Goal: Information Seeking & Learning: Learn about a topic

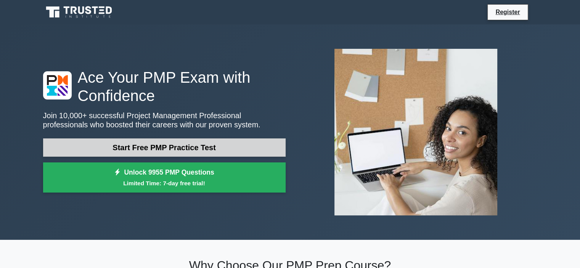
click at [154, 148] on link "Start Free PMP Practice Test" at bounding box center [164, 147] width 243 height 18
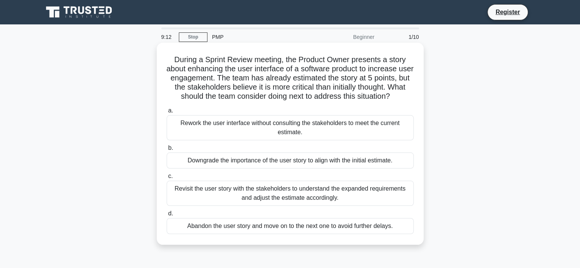
click at [248, 130] on div "Rework the user interface without consulting the stakeholders to meet the curre…" at bounding box center [290, 127] width 247 height 25
click at [167, 113] on input "a. Rework the user interface without consulting the stakeholders to meet the cu…" at bounding box center [167, 110] width 0 height 5
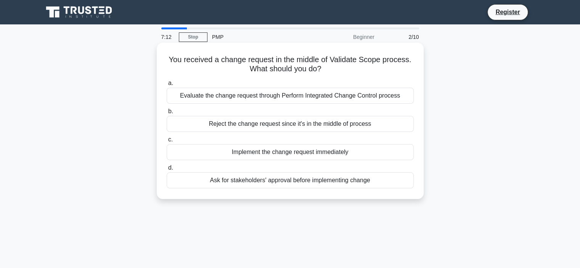
drag, startPoint x: 167, startPoint y: 61, endPoint x: 344, endPoint y: 71, distance: 177.7
click at [344, 71] on h5 "You received a change request in the middle of Validate Scope process. What sho…" at bounding box center [290, 64] width 249 height 19
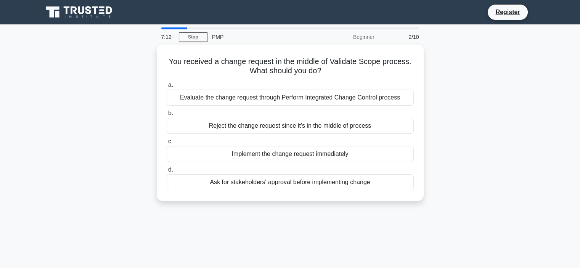
copy h5 "You received a change request in the middle of Validate Scope process. What sho…"
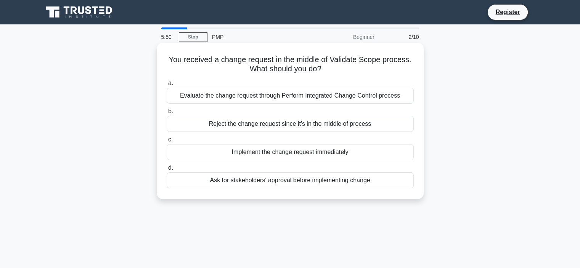
drag, startPoint x: 178, startPoint y: 97, endPoint x: 383, endPoint y: 191, distance: 225.6
click at [383, 191] on div "You received a change request in the middle of Validate Scope process. What sho…" at bounding box center [290, 121] width 261 height 150
copy div "Evaluate the change request through Perform Integrated Change Control process b…"
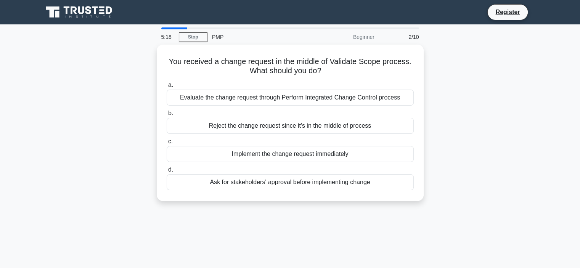
click at [511, 146] on div "You received a change request in the middle of Validate Scope process. What sho…" at bounding box center [290, 128] width 503 height 166
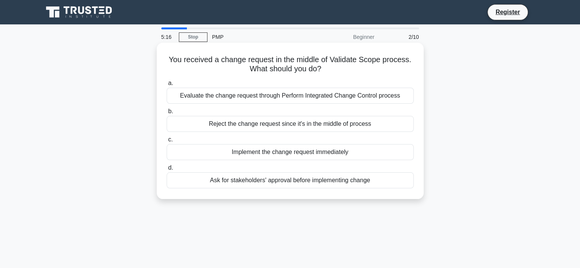
click at [323, 183] on div "Ask for stakeholders' approval before implementing change" at bounding box center [290, 180] width 247 height 16
click at [167, 170] on input "d. Ask for stakeholders' approval before implementing change" at bounding box center [167, 168] width 0 height 5
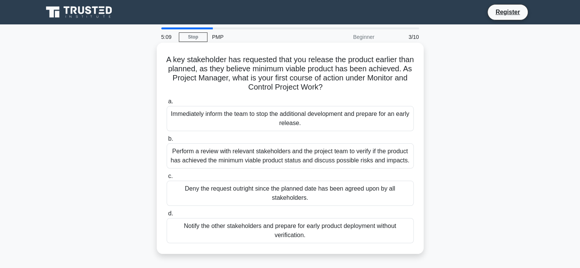
drag, startPoint x: 172, startPoint y: 60, endPoint x: 351, endPoint y: 92, distance: 182.2
click at [351, 92] on h5 "A key stakeholder has requested that you release the product earlier than plann…" at bounding box center [290, 73] width 249 height 37
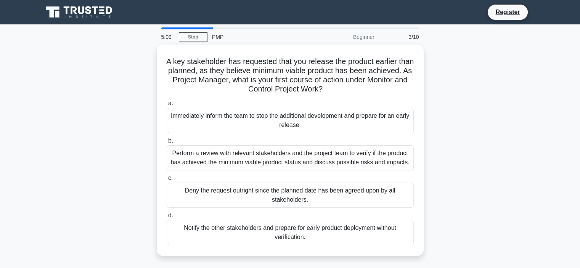
copy h5 "A key stakeholder has requested that you release the product earlier than plann…"
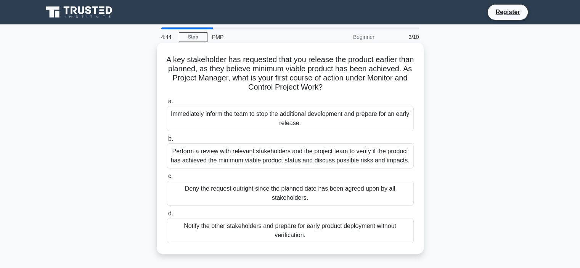
drag, startPoint x: 173, startPoint y: 113, endPoint x: 323, endPoint y: 237, distance: 194.3
click at [323, 237] on div "a. Immediately inform the team to stop the additional development and prepare f…" at bounding box center [290, 170] width 256 height 150
copy div "Immediately inform the team to stop the additional development and prepare for …"
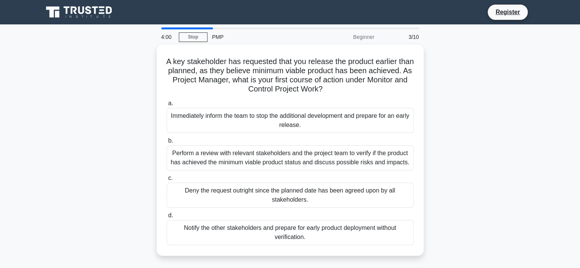
click at [494, 105] on div "A key stakeholder has requested that you release the product earlier than plann…" at bounding box center [290, 155] width 503 height 220
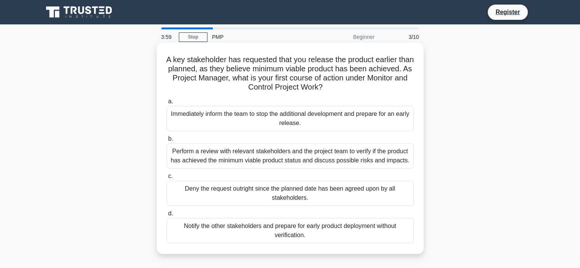
click at [366, 154] on div "Perform a review with relevant stakeholders and the project team to verify if t…" at bounding box center [290, 155] width 247 height 25
click at [167, 142] on input "b. Perform a review with relevant stakeholders and the project team to verify i…" at bounding box center [167, 139] width 0 height 5
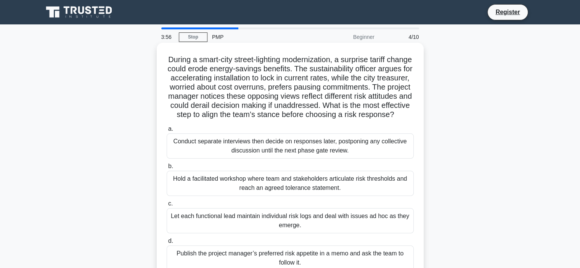
drag, startPoint x: 177, startPoint y: 59, endPoint x: 346, endPoint y: 123, distance: 180.5
click at [346, 120] on h5 "During a smart-city street-lighting modernization, a surprise tariff change cou…" at bounding box center [290, 87] width 249 height 65
copy h5 "During a smart-city street-lighting modernization, a surprise tariff change cou…"
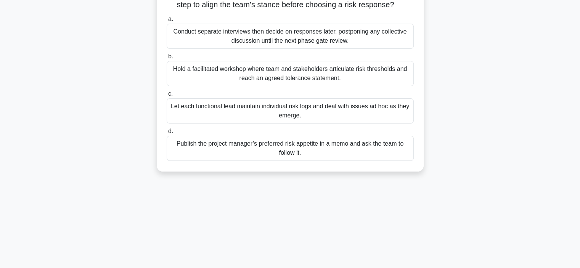
scroll to position [144, 0]
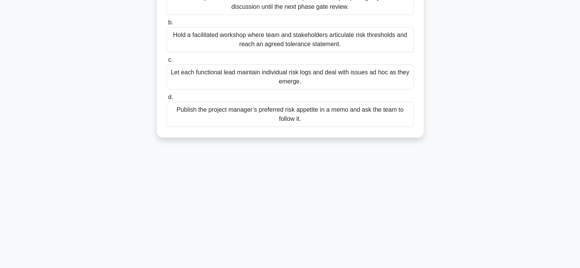
drag, startPoint x: 172, startPoint y: 151, endPoint x: 369, endPoint y: 127, distance: 198.3
click at [369, 127] on div "a. Conduct separate interviews then decide on responses later, postponing any c…" at bounding box center [290, 54] width 256 height 150
copy div "Conduct separate interviews then decide on responses later, postponing any coll…"
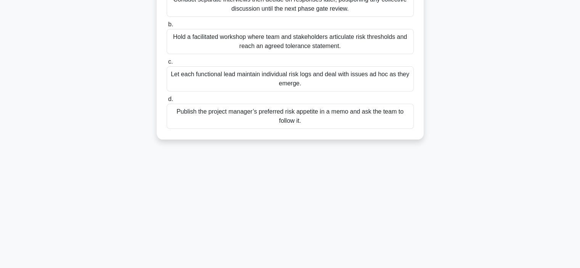
click at [61, 118] on div "During a smart-city street-lighting modernization, a surprise tariff change cou…" at bounding box center [290, 25] width 503 height 248
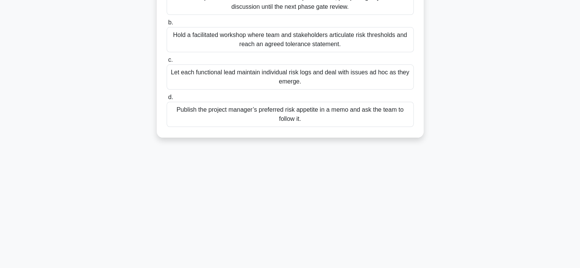
click at [216, 48] on div "Hold a facilitated workshop where team and stakeholders articulate risk thresho…" at bounding box center [290, 39] width 247 height 25
click at [167, 25] on input "b. Hold a facilitated workshop where team and stakeholders articulate risk thre…" at bounding box center [167, 22] width 0 height 5
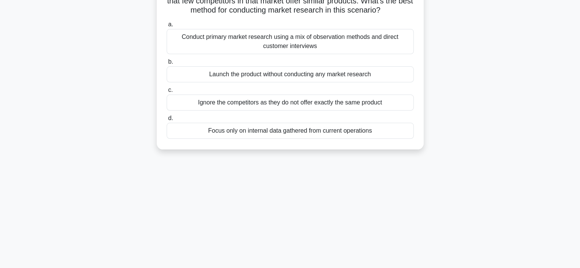
scroll to position [0, 0]
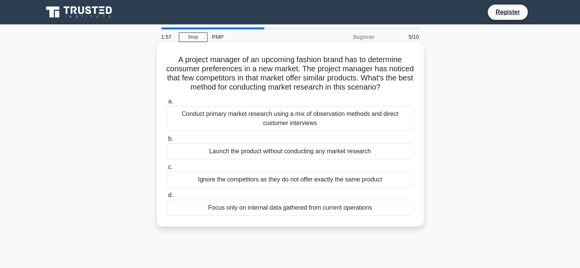
drag, startPoint x: 174, startPoint y: 61, endPoint x: 315, endPoint y: 95, distance: 145.3
click at [315, 92] on h5 "A project manager of an upcoming fashion brand has to determine consumer prefer…" at bounding box center [290, 73] width 249 height 37
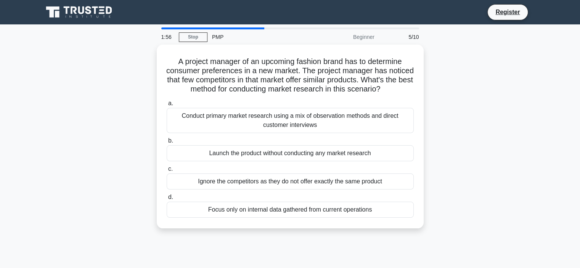
copy h5 "A project manager of an upcoming fashion brand has to determine consumer prefer…"
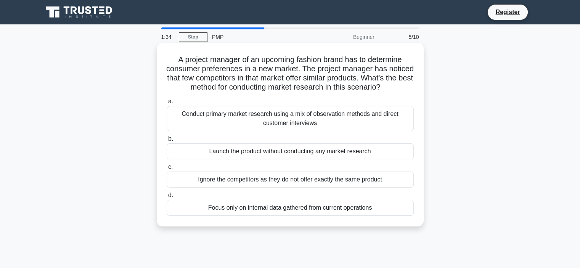
drag, startPoint x: 180, startPoint y: 125, endPoint x: 383, endPoint y: 219, distance: 224.2
click at [383, 217] on div "a. Conduct primary market research using a mix of observation methods and direc…" at bounding box center [290, 156] width 256 height 122
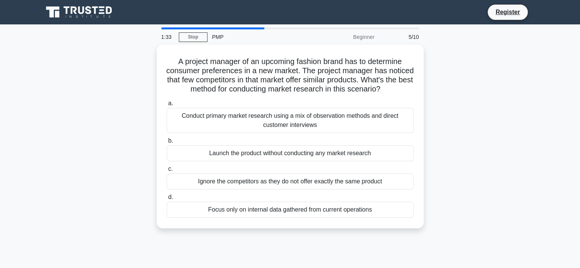
copy div "Conduct primary market research using a mix of observation methods and direct c…"
drag, startPoint x: 470, startPoint y: 122, endPoint x: 452, endPoint y: 129, distance: 19.7
click at [470, 122] on div "A project manager of an upcoming fashion brand has to determine consumer prefer…" at bounding box center [290, 141] width 503 height 193
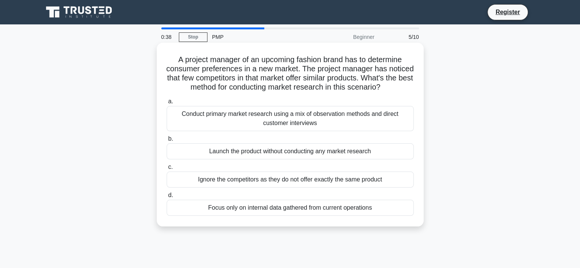
click at [224, 129] on div "Conduct primary market research using a mix of observation methods and direct c…" at bounding box center [290, 118] width 247 height 25
click at [167, 104] on input "a. Conduct primary market research using a mix of observation methods and direc…" at bounding box center [167, 101] width 0 height 5
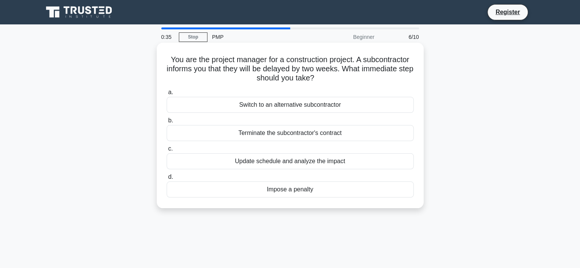
drag, startPoint x: 167, startPoint y: 60, endPoint x: 340, endPoint y: 78, distance: 173.8
click at [340, 78] on h5 "You are the project manager for a construction project. A subcontractor informs…" at bounding box center [290, 69] width 249 height 28
copy h5 "You are the project manager for a construction project. A subcontractor informs…"
drag, startPoint x: 237, startPoint y: 105, endPoint x: 339, endPoint y: 176, distance: 124.2
click at [333, 185] on div "a. Switch to an alternative subcontractor b. Terminate the subcontractor's cont…" at bounding box center [290, 142] width 256 height 113
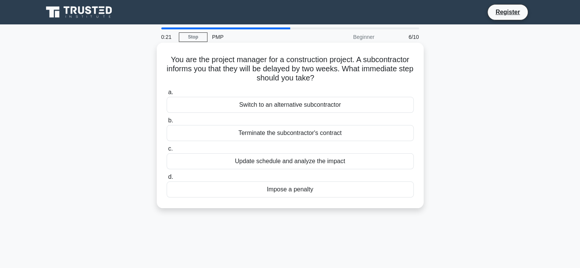
copy div "Switch to an alternative subcontractor b. Terminate the subcontractor's contrac…"
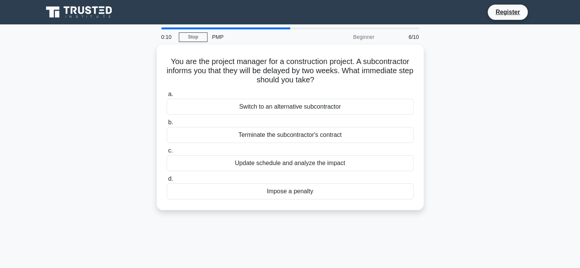
click at [475, 162] on div "You are the project manager for a construction project. A subcontractor informs…" at bounding box center [290, 132] width 503 height 175
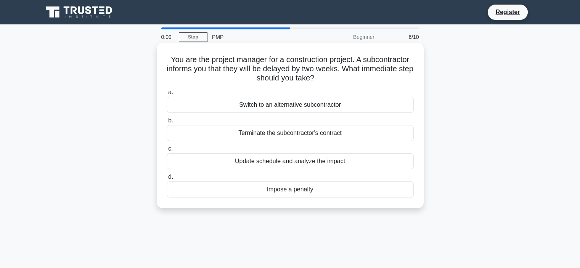
click at [333, 163] on div "Update schedule and analyze the impact" at bounding box center [290, 161] width 247 height 16
click at [167, 151] on input "c. Update schedule and analyze the impact" at bounding box center [167, 148] width 0 height 5
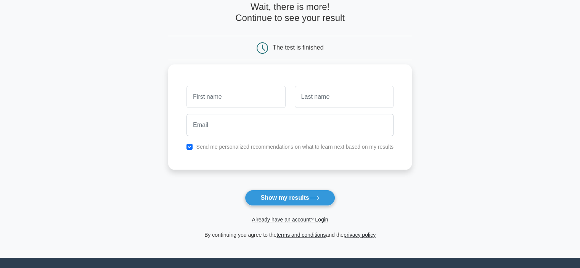
scroll to position [38, 0]
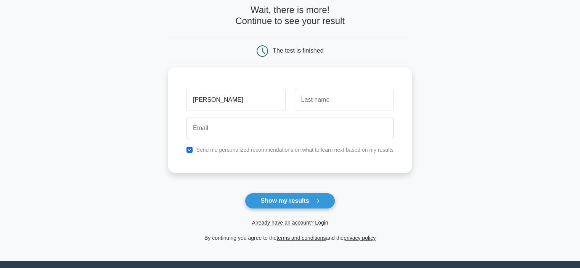
type input "[PERSON_NAME]"
type input "Asgarov"
click at [189, 149] on input "checkbox" at bounding box center [190, 150] width 6 height 6
checkbox input "false"
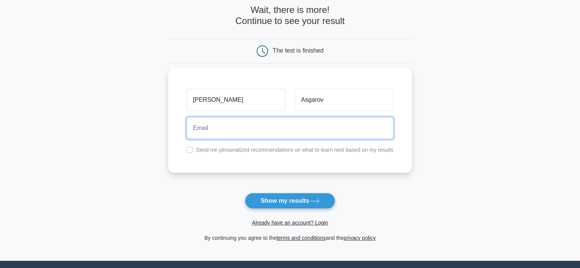
click at [205, 135] on input "email" at bounding box center [290, 128] width 207 height 22
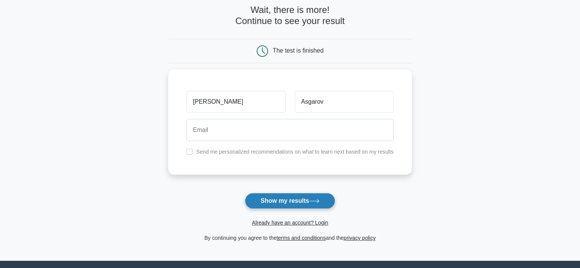
click at [296, 201] on button "Show my results" at bounding box center [290, 201] width 90 height 16
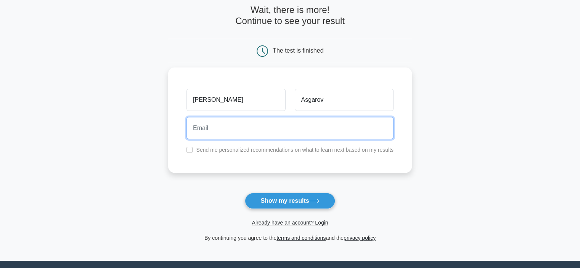
click at [236, 126] on input "email" at bounding box center [290, 128] width 207 height 22
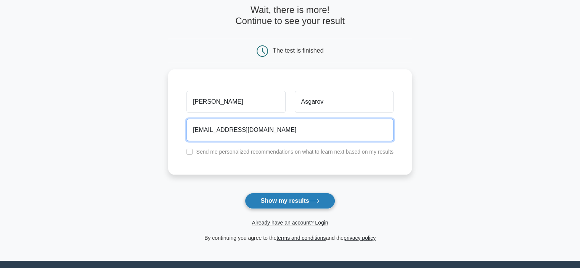
type input "rashimu091@gmail.com"
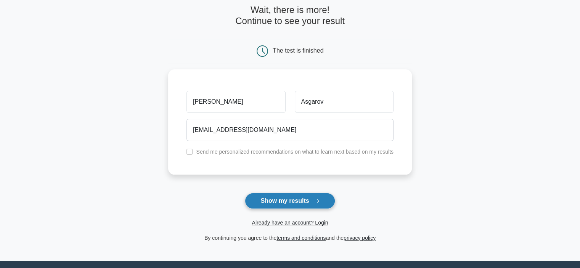
click at [269, 199] on button "Show my results" at bounding box center [290, 201] width 90 height 16
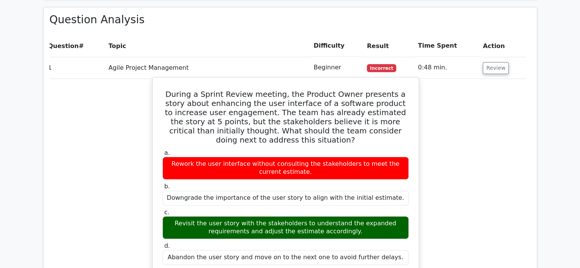
scroll to position [587, 0]
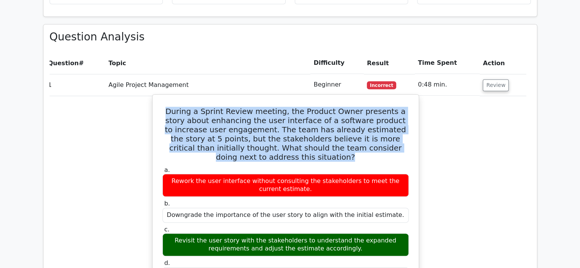
drag, startPoint x: 167, startPoint y: 73, endPoint x: 408, endPoint y: 110, distance: 243.1
click at [408, 110] on h5 "During a Sprint Review meeting, the Product Owner presents a story about enhanc…" at bounding box center [286, 134] width 248 height 55
copy h5 "During a Sprint Review meeting, the Product Owner presents a story about enhanc…"
drag, startPoint x: 169, startPoint y: 134, endPoint x: 400, endPoint y: 232, distance: 251.2
click at [400, 232] on div "a. Rework the user interface without consulting the stakeholders to meet the cu…" at bounding box center [286, 224] width 256 height 119
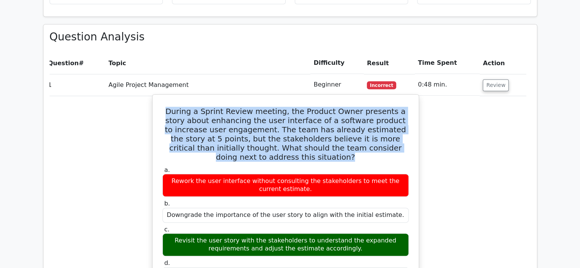
copy div "Rework the user interface without consulting the stakeholders to meet the curre…"
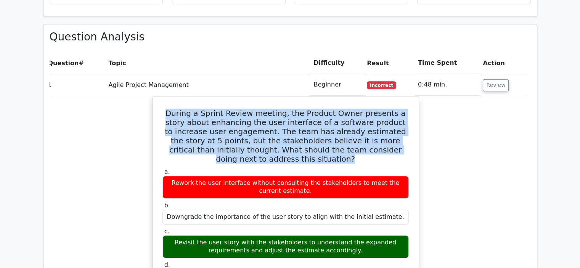
drag, startPoint x: 442, startPoint y: 143, endPoint x: 433, endPoint y: 146, distance: 8.8
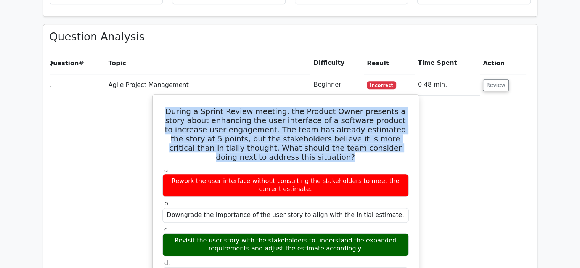
click at [404, 226] on label "c. Revisit the user story with the stakeholders to understand the expanded requ…" at bounding box center [285, 241] width 246 height 31
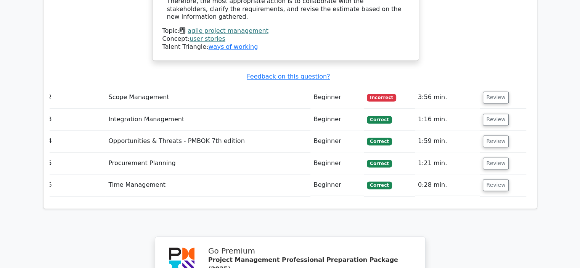
scroll to position [1083, 0]
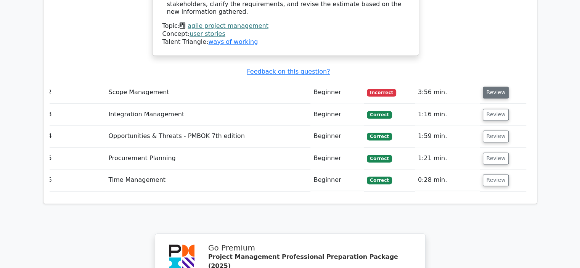
click at [492, 87] on button "Review" at bounding box center [496, 93] width 26 height 12
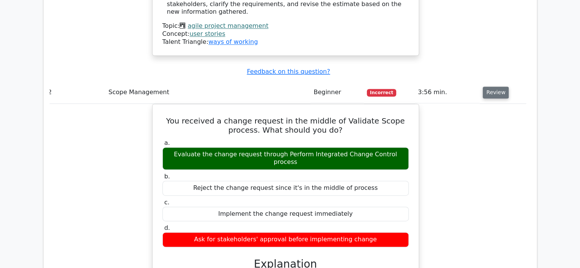
click at [487, 87] on button "Review" at bounding box center [496, 93] width 26 height 12
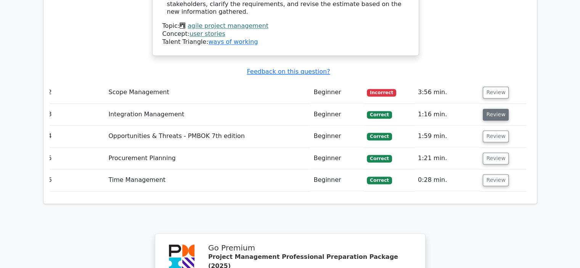
click at [492, 109] on button "Review" at bounding box center [496, 115] width 26 height 12
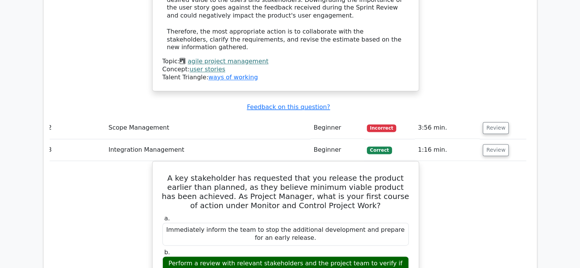
scroll to position [1007, 0]
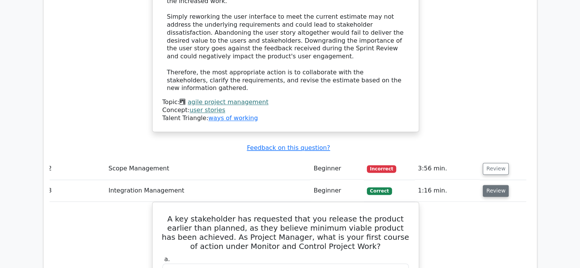
click at [492, 185] on button "Review" at bounding box center [496, 191] width 26 height 12
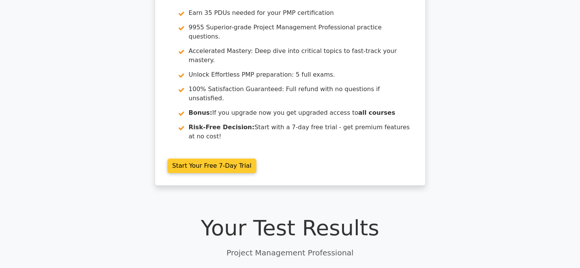
scroll to position [0, 0]
